Goal: Task Accomplishment & Management: Use online tool/utility

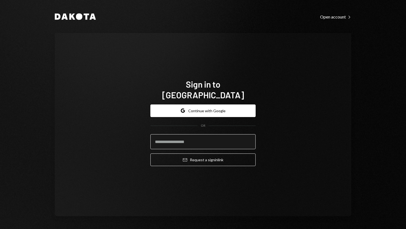
click at [204, 141] on input "email" at bounding box center [202, 141] width 105 height 15
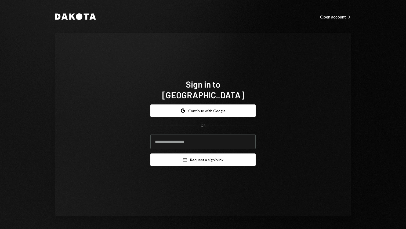
type input "**********"
click at [193, 159] on button "Email Request a sign in link" at bounding box center [202, 160] width 105 height 13
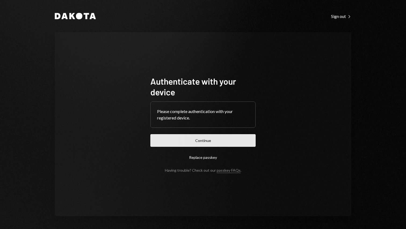
click at [224, 142] on button "Continue" at bounding box center [202, 140] width 105 height 13
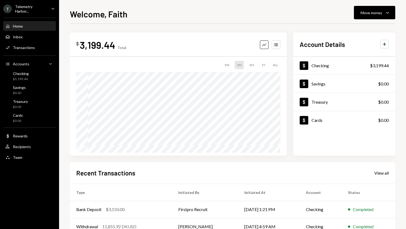
click at [138, 170] on div "Recent Transactions View all" at bounding box center [232, 173] width 312 height 9
drag, startPoint x: 388, startPoint y: 11, endPoint x: 381, endPoint y: 17, distance: 9.1
click at [388, 11] on icon "Caret Down" at bounding box center [387, 12] width 6 height 6
click at [369, 27] on div "Send" at bounding box center [369, 29] width 39 height 6
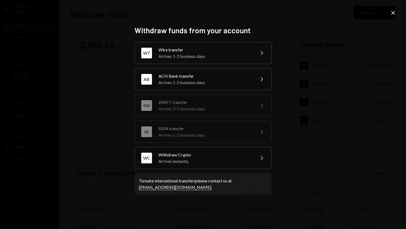
drag, startPoint x: 229, startPoint y: 166, endPoint x: 392, endPoint y: 20, distance: 219.3
click at [391, 21] on div "Withdraw funds from your account WT Wire transfer Arrives 1-2 business days Che…" at bounding box center [203, 114] width 406 height 229
click at [397, 10] on div "Withdraw funds from your account WT Wire transfer Arrives 1-2 business days Che…" at bounding box center [203, 114] width 406 height 229
click at [395, 12] on icon "Close" at bounding box center [393, 13] width 6 height 6
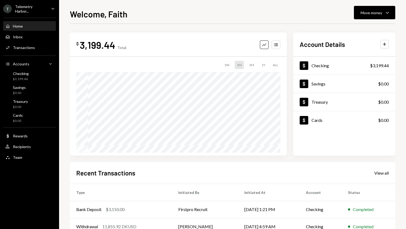
drag, startPoint x: 25, startPoint y: 4, endPoint x: 28, endPoint y: 9, distance: 6.0
click at [26, 4] on div "T Telemetry Harbor..." at bounding box center [24, 8] width 43 height 9
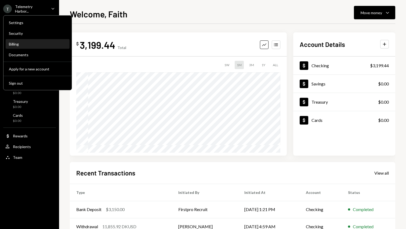
click at [32, 47] on div "Billing" at bounding box center [37, 44] width 57 height 9
click at [33, 44] on div "Billing" at bounding box center [37, 44] width 57 height 5
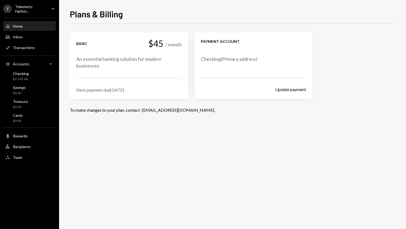
click at [26, 24] on div "Home Home" at bounding box center [29, 26] width 48 height 5
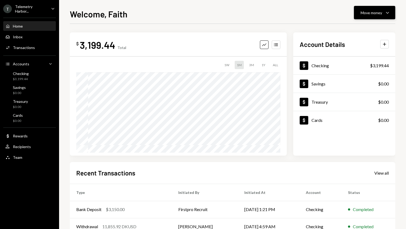
click at [364, 16] on button "Move money Caret Down" at bounding box center [374, 12] width 41 height 13
click at [362, 29] on div "Send" at bounding box center [369, 29] width 39 height 6
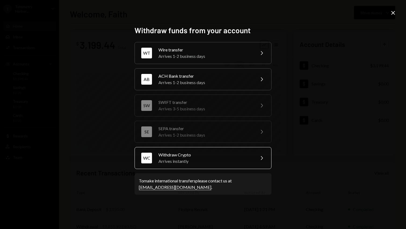
click at [205, 159] on div "Arrives instantly" at bounding box center [204, 161] width 93 height 6
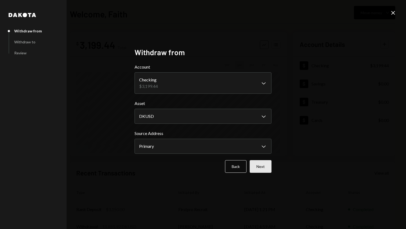
click at [259, 164] on button "Next" at bounding box center [261, 166] width 22 height 13
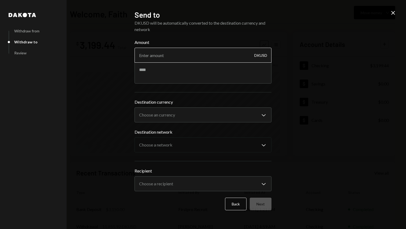
click at [175, 54] on input "Amount" at bounding box center [202, 55] width 137 height 15
type input "3150"
click at [188, 119] on body "T Telemetry Harbor... Caret Down Home Home Inbox Inbox Activities Transactions …" at bounding box center [203, 114] width 406 height 229
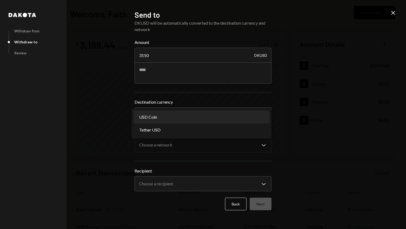
select select "****"
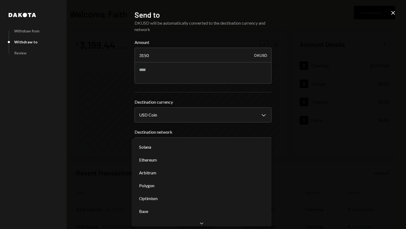
click at [192, 147] on body "T Telemetry Harbor... Caret Down Home Home Inbox Inbox Activities Transactions …" at bounding box center [203, 114] width 406 height 229
select select "**********"
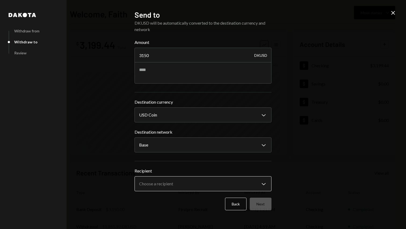
click at [197, 182] on body "T Telemetry Harbor... Caret Down Home Home Inbox Inbox Activities Transactions …" at bounding box center [203, 114] width 406 height 229
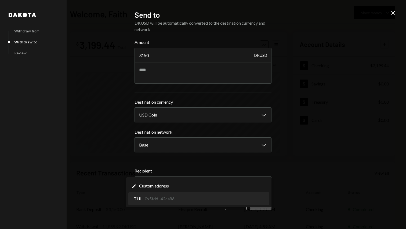
select select "**********"
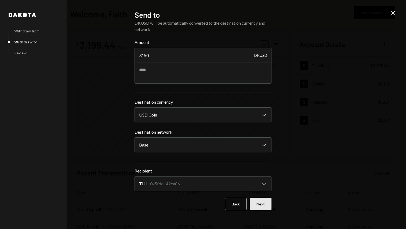
click at [269, 204] on button "Next" at bounding box center [261, 204] width 22 height 13
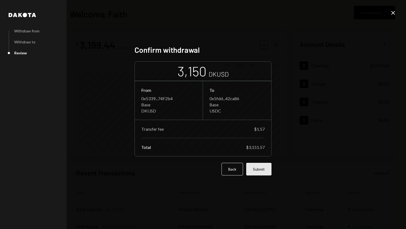
click at [263, 173] on button "Submit" at bounding box center [258, 169] width 25 height 13
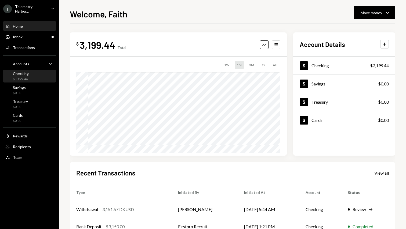
click at [41, 77] on div "Checking $3,199.44" at bounding box center [29, 76] width 48 height 10
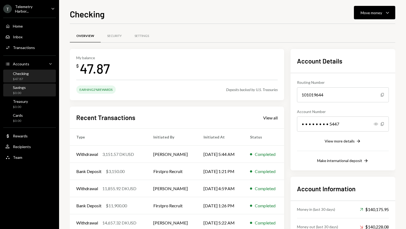
click at [43, 91] on div "Savings $0.00" at bounding box center [29, 90] width 48 height 10
